Goal: Task Accomplishment & Management: Manage account settings

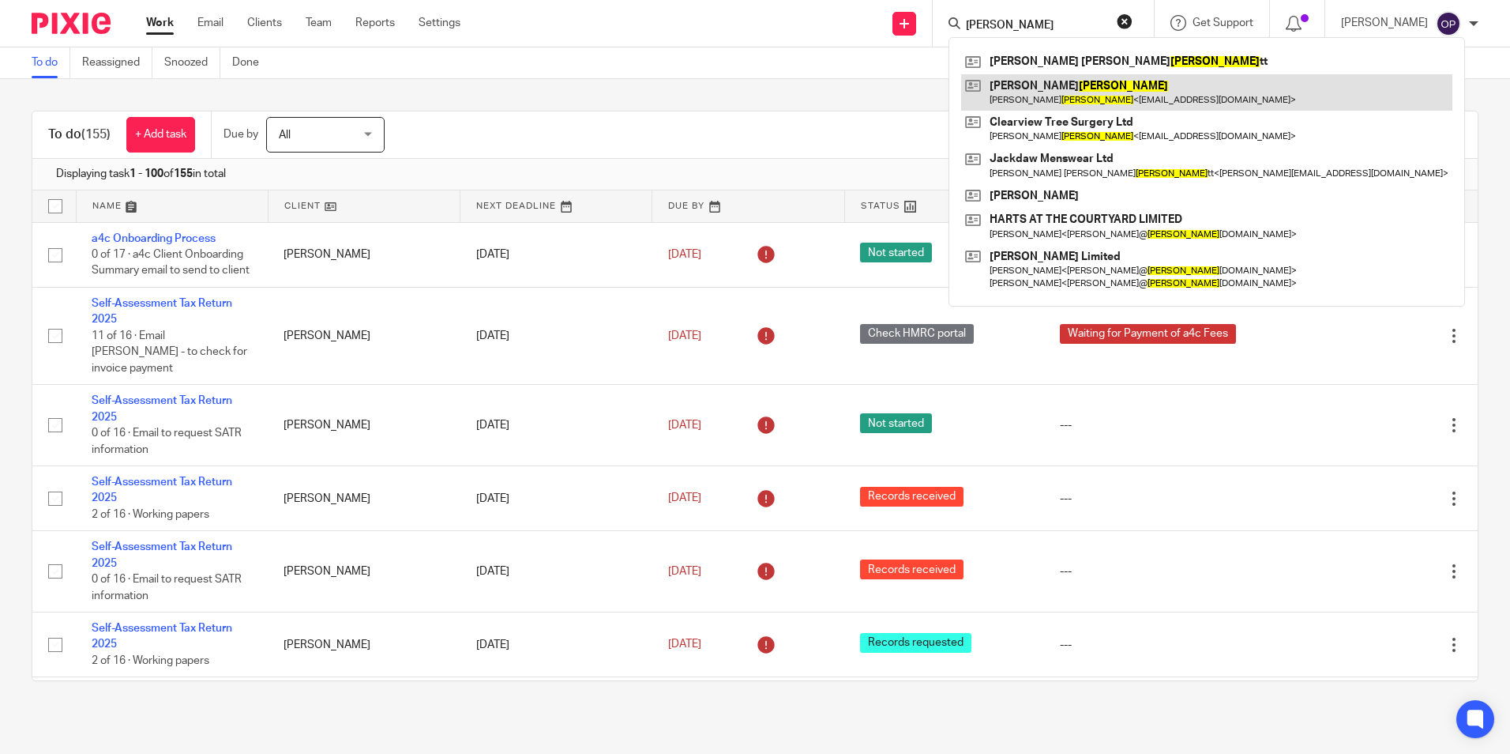
type input "locke"
click at [1089, 95] on link at bounding box center [1206, 92] width 491 height 36
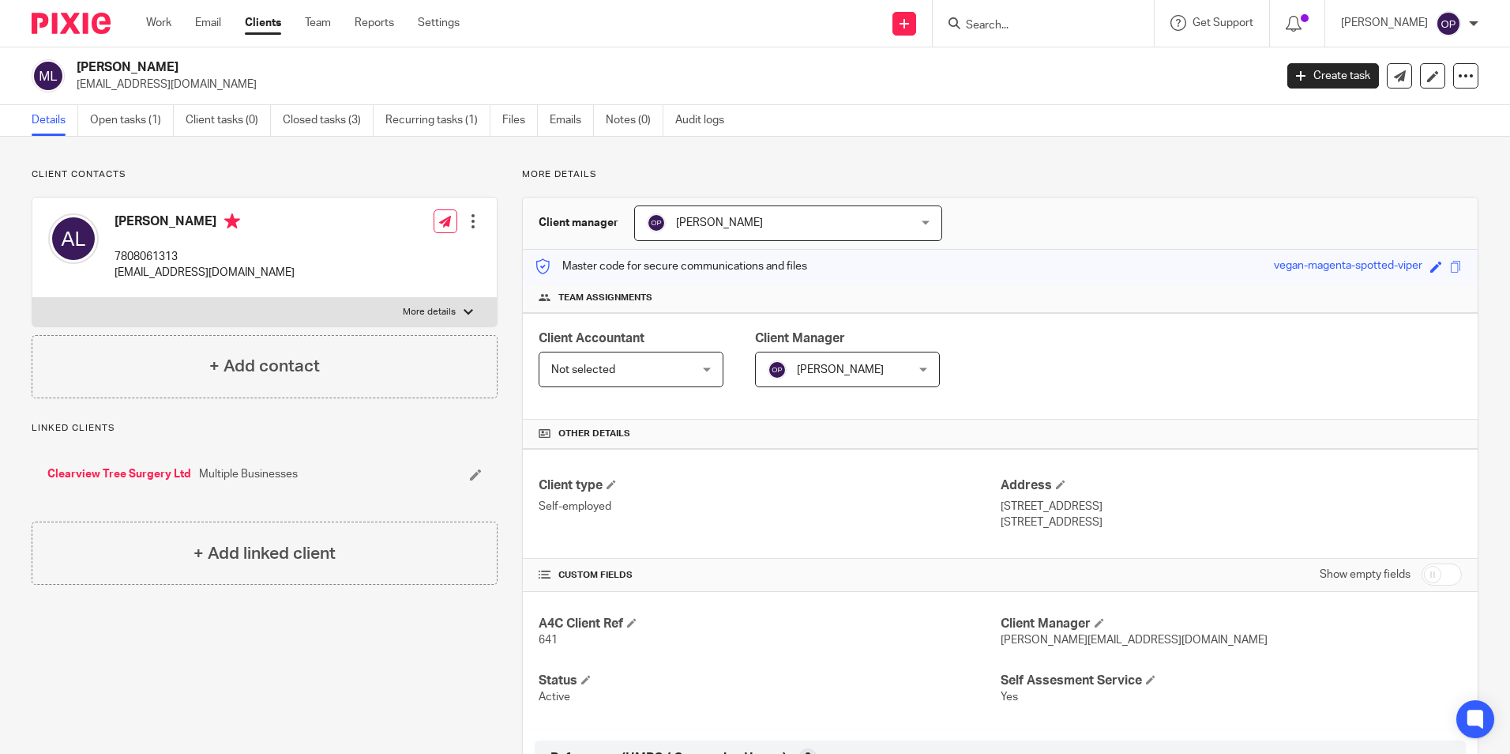
click at [475, 222] on div at bounding box center [473, 221] width 16 height 16
click at [407, 261] on link "Edit contact" at bounding box center [398, 256] width 151 height 23
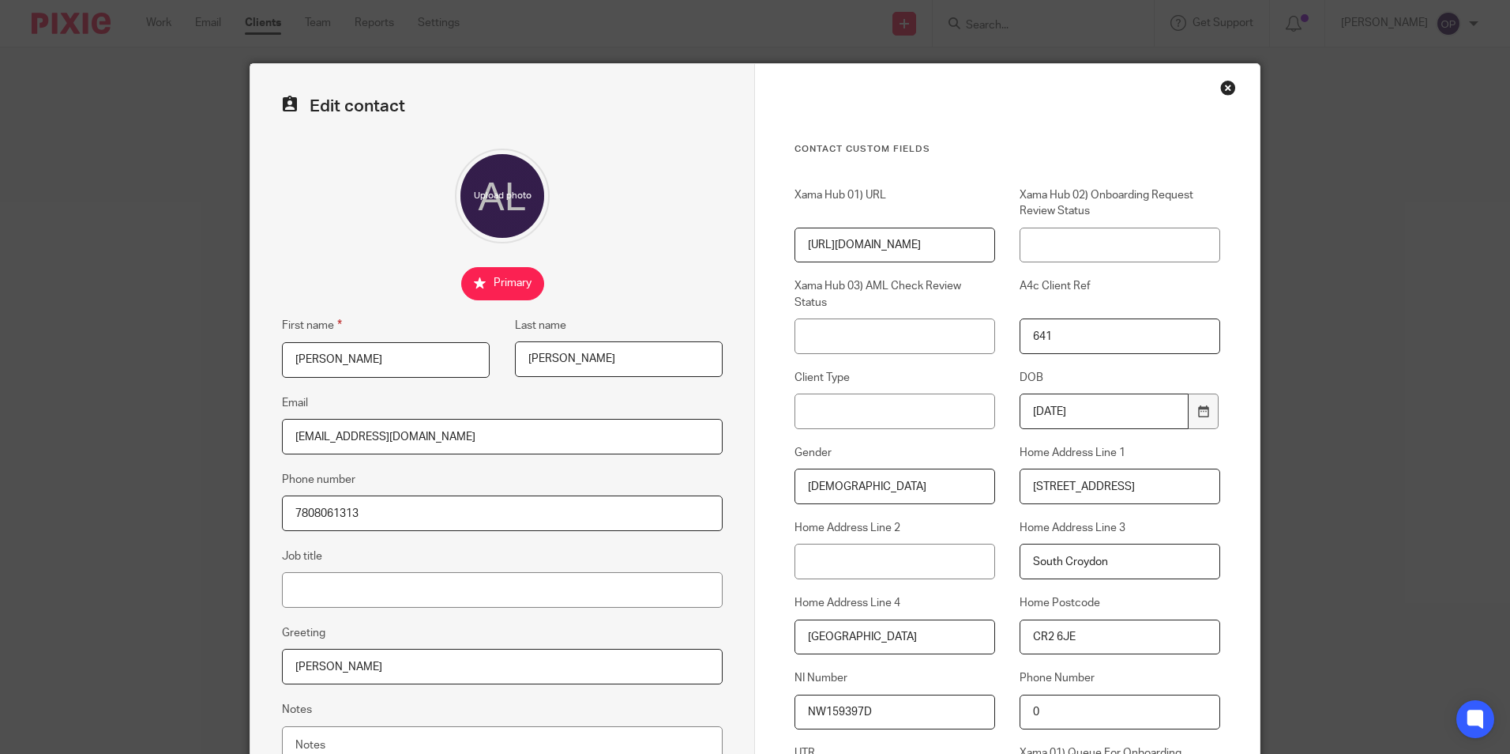
drag, startPoint x: 461, startPoint y: 431, endPoint x: 288, endPoint y: 449, distance: 173.9
click at [288, 449] on input "[EMAIL_ADDRESS][DOMAIN_NAME]" at bounding box center [502, 437] width 441 height 36
click at [364, 446] on input "[EMAIL_ADDRESS][DOMAIN_NAME]" at bounding box center [502, 437] width 441 height 36
click at [358, 438] on input "[EMAIL_ADDRESS][DOMAIN_NAME]" at bounding box center [502, 437] width 441 height 36
drag, startPoint x: 363, startPoint y: 440, endPoint x: 194, endPoint y: 408, distance: 172.0
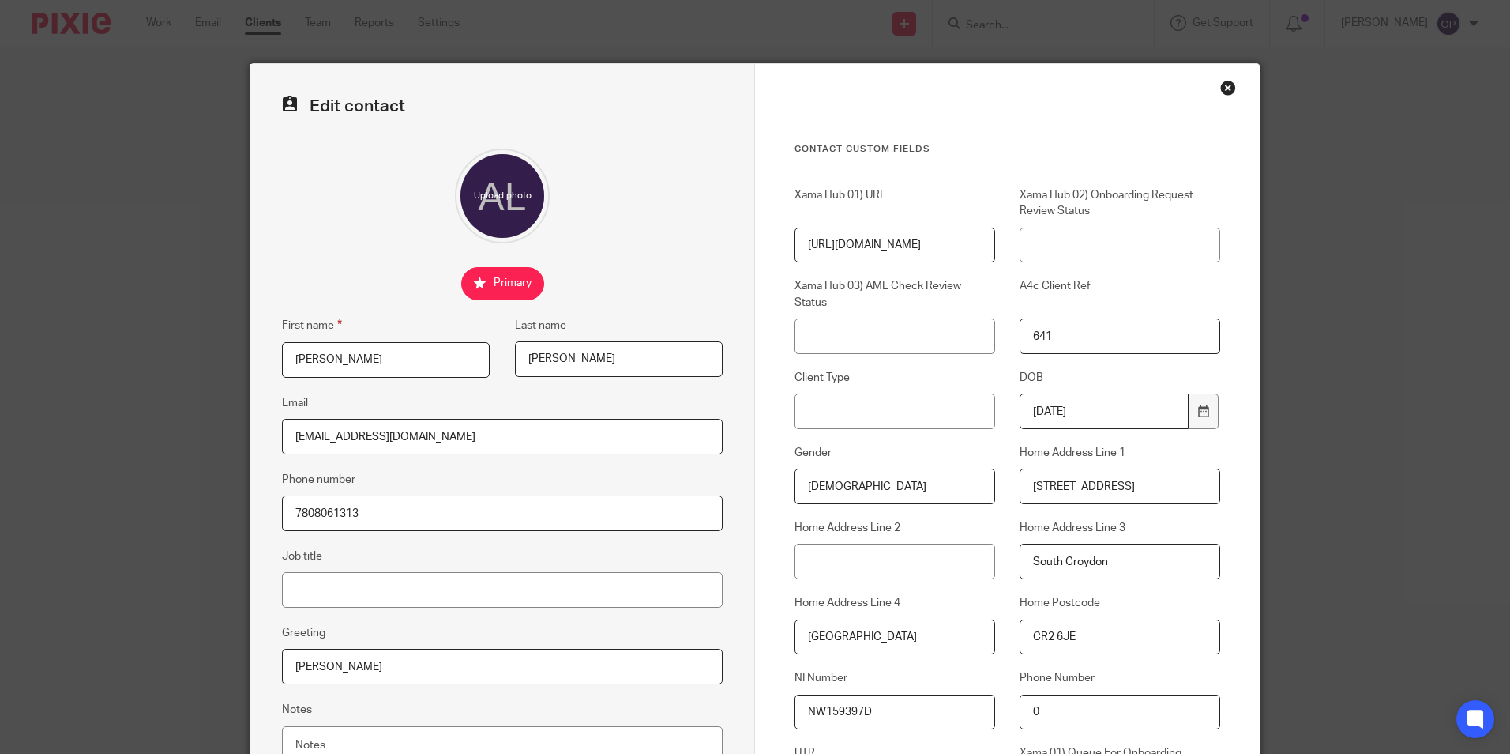
click at [194, 409] on div "Edit contact First name Adam Last name Locke Email clearviewtrees@hotmail.co.uk…" at bounding box center [755, 377] width 1510 height 754
drag, startPoint x: 363, startPoint y: 431, endPoint x: 327, endPoint y: 436, distance: 36.6
click at [327, 436] on input "adam@hotmail.co.uk" at bounding box center [502, 437] width 441 height 36
click at [534, 439] on input "[PERSON_NAME][EMAIL_ADDRESS][DOMAIN_NAME]" at bounding box center [502, 437] width 441 height 36
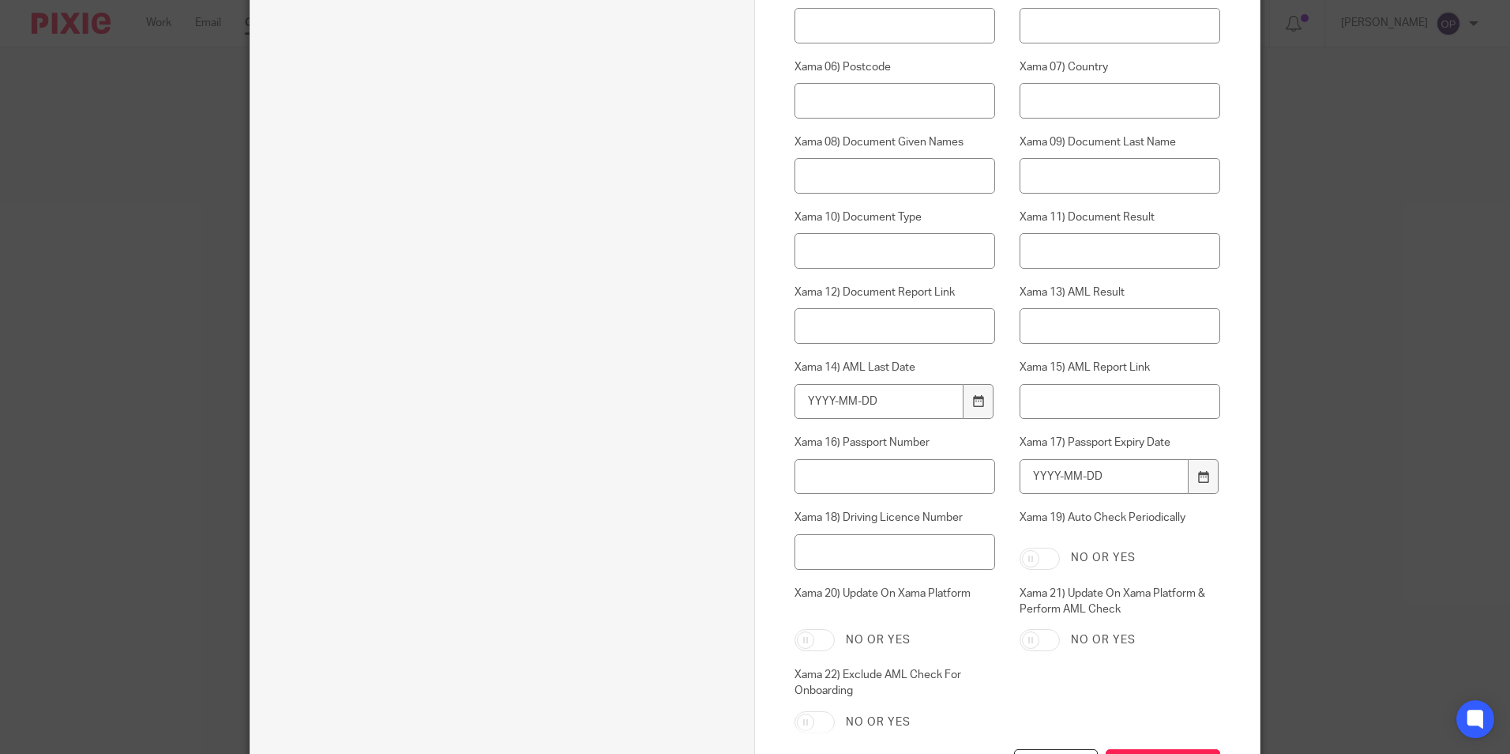
scroll to position [1043, 0]
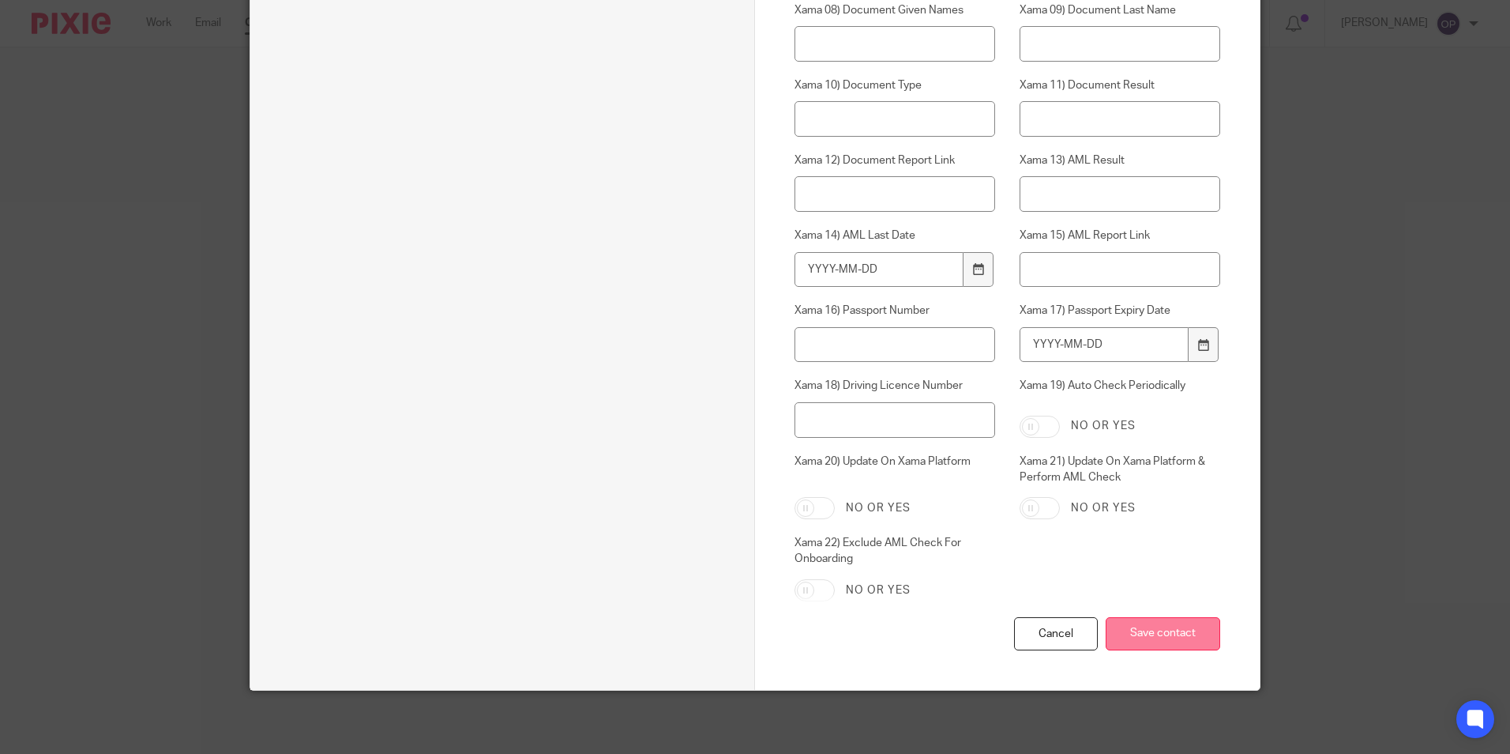
type input "[PERSON_NAME][EMAIL_ADDRESS][DOMAIN_NAME]"
click at [1157, 624] on input "Save contact" at bounding box center [1163, 634] width 115 height 34
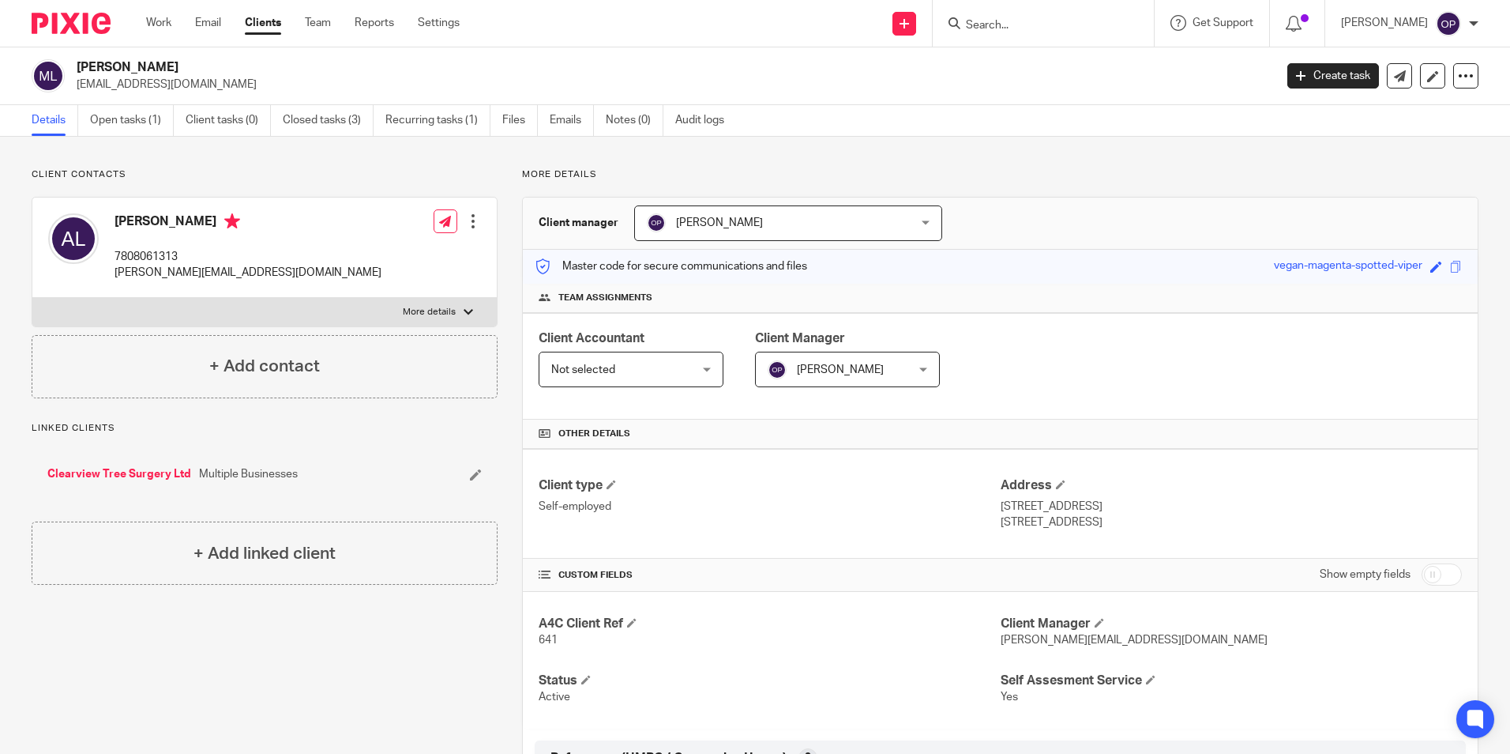
click at [141, 472] on link "Clearview Tree Surgery Ltd" at bounding box center [119, 474] width 144 height 16
